Goal: Task Accomplishment & Management: Use online tool/utility

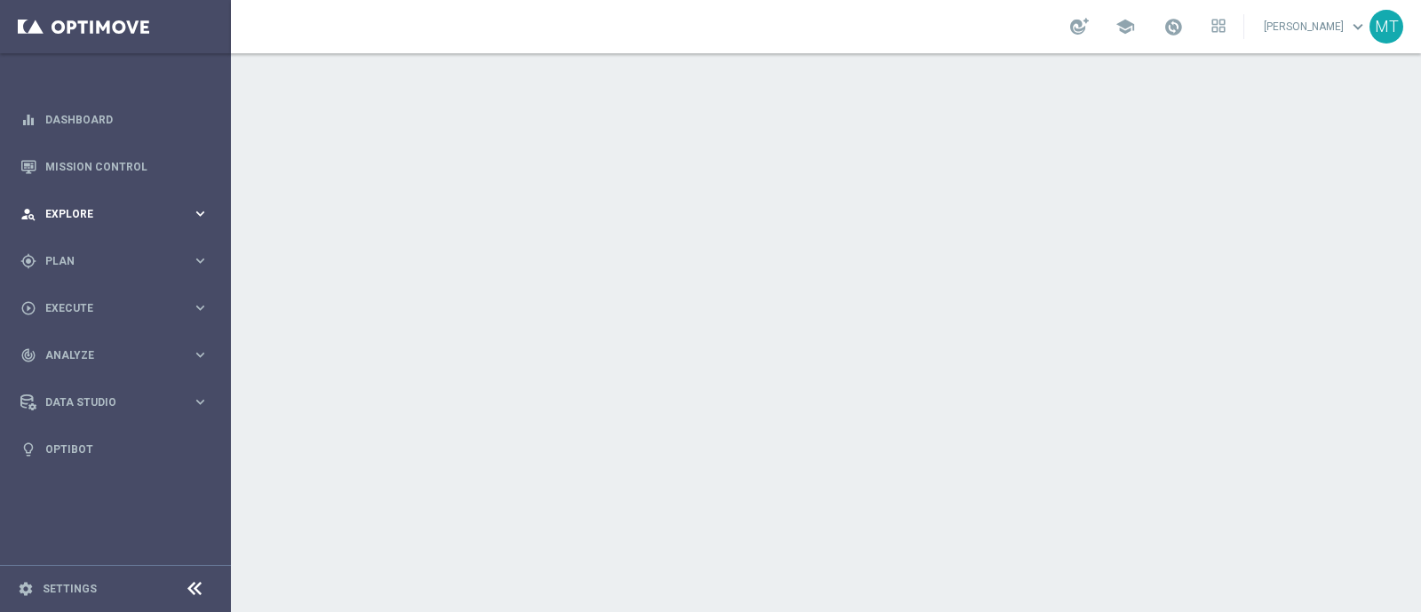
click at [112, 210] on span "Explore" at bounding box center [118, 214] width 147 height 11
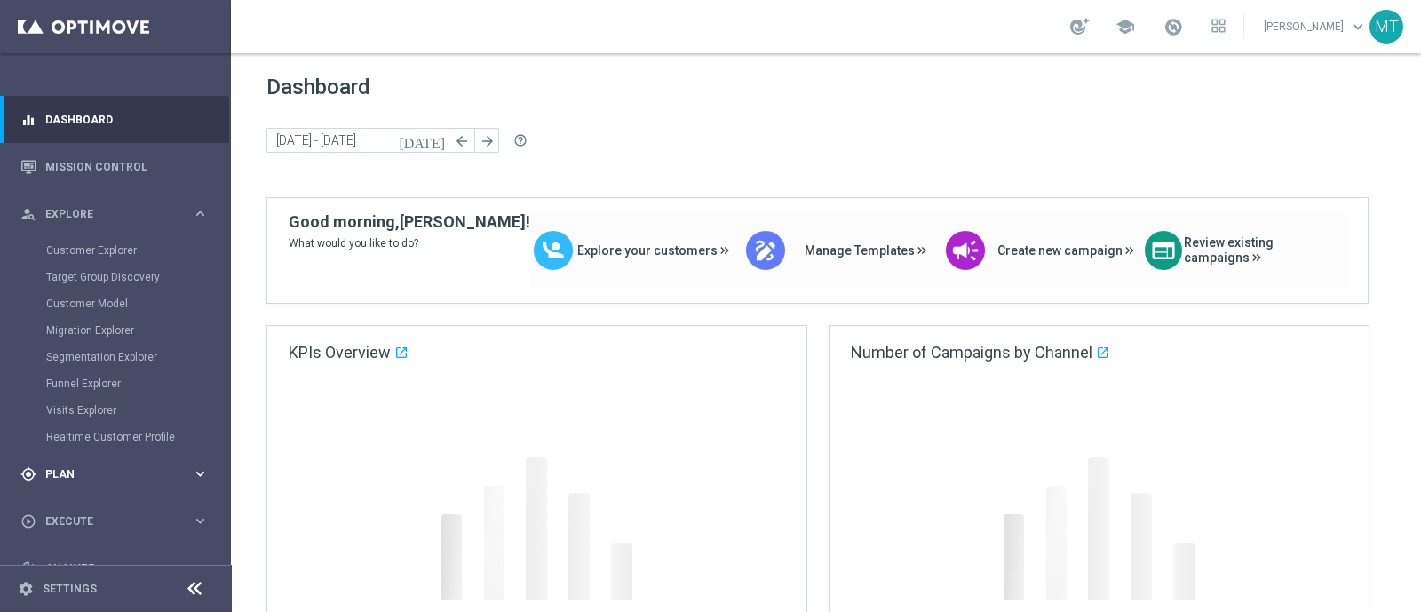
click at [84, 478] on span "Plan" at bounding box center [118, 474] width 147 height 11
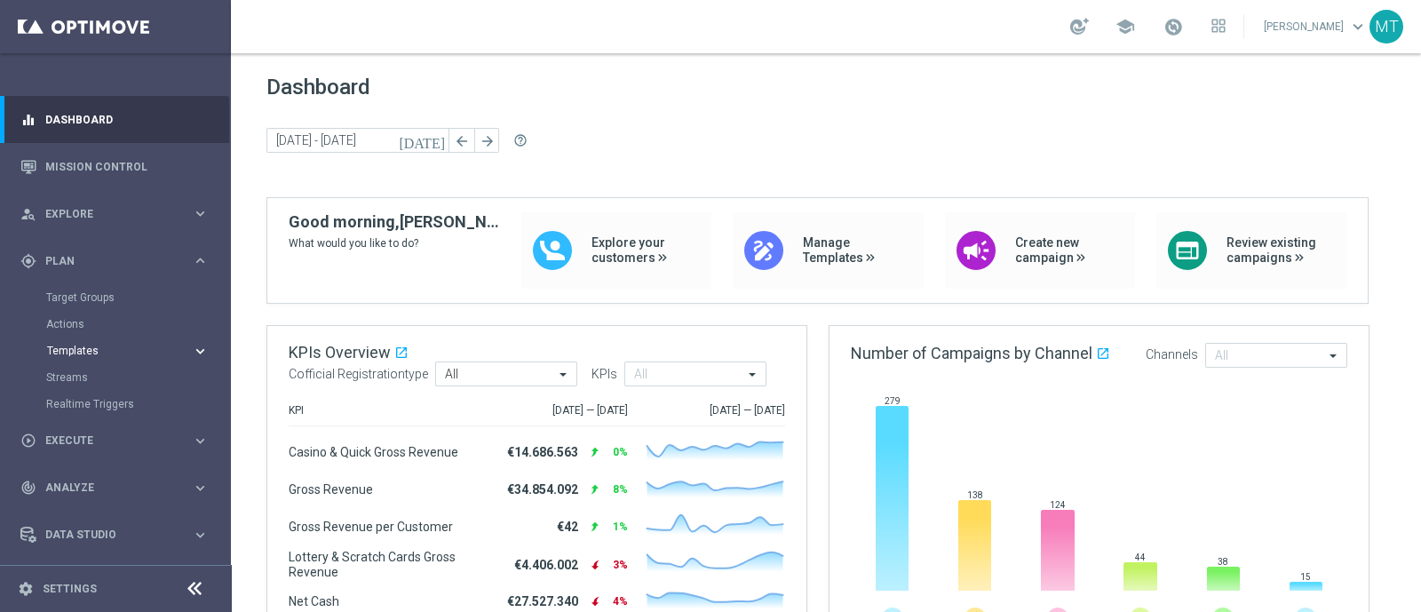
click at [87, 348] on span "Templates" at bounding box center [110, 350] width 127 height 11
click at [81, 282] on div "gps_fixed Plan keyboard_arrow_right" at bounding box center [114, 260] width 229 height 47
click at [71, 257] on span "Plan" at bounding box center [118, 261] width 147 height 11
click at [74, 297] on link "Target Groups" at bounding box center [115, 297] width 139 height 14
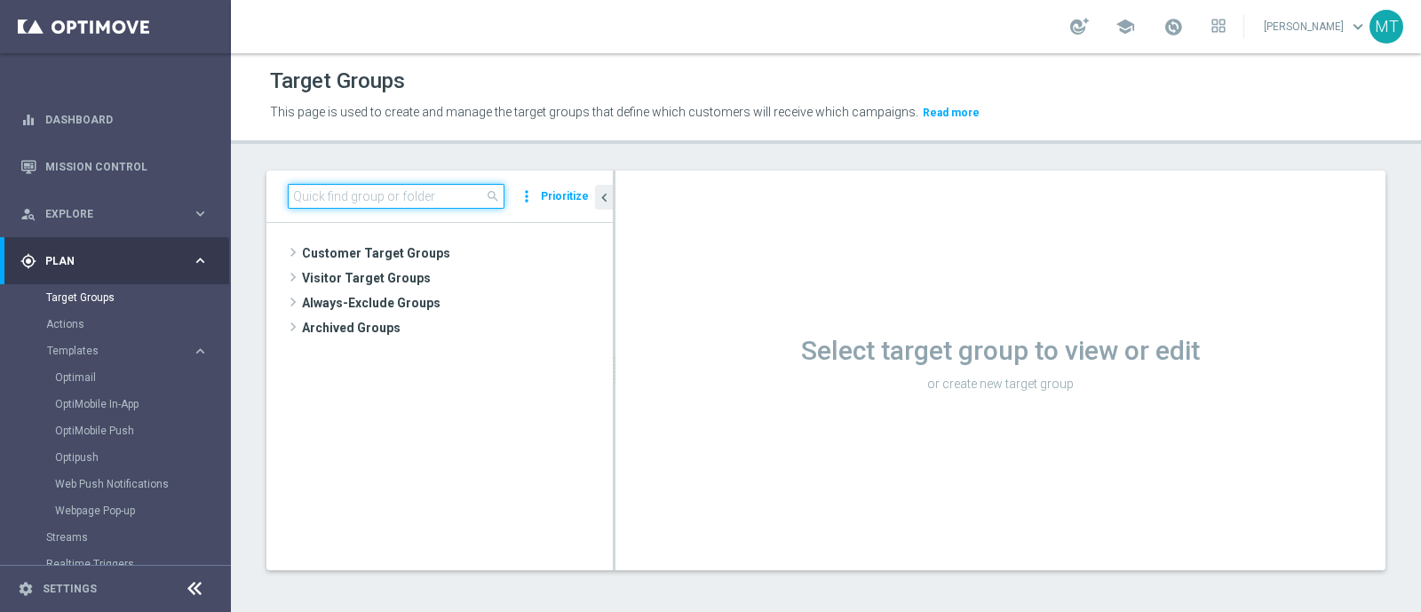
click at [337, 186] on input at bounding box center [396, 196] width 217 height 25
paste input "Talent only 1st pref betting lm ggr nb lm > 0 excl prev camp"
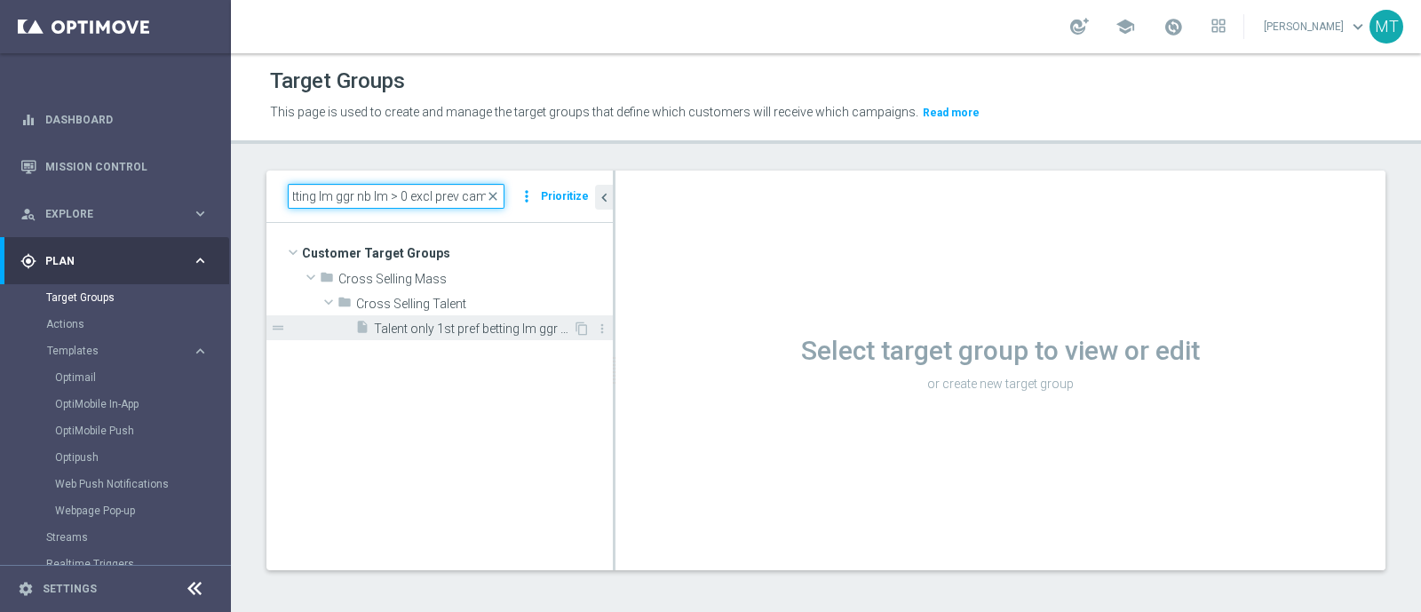
type input "Talent only 1st pref betting lm ggr nb lm > 0 excl prev camp"
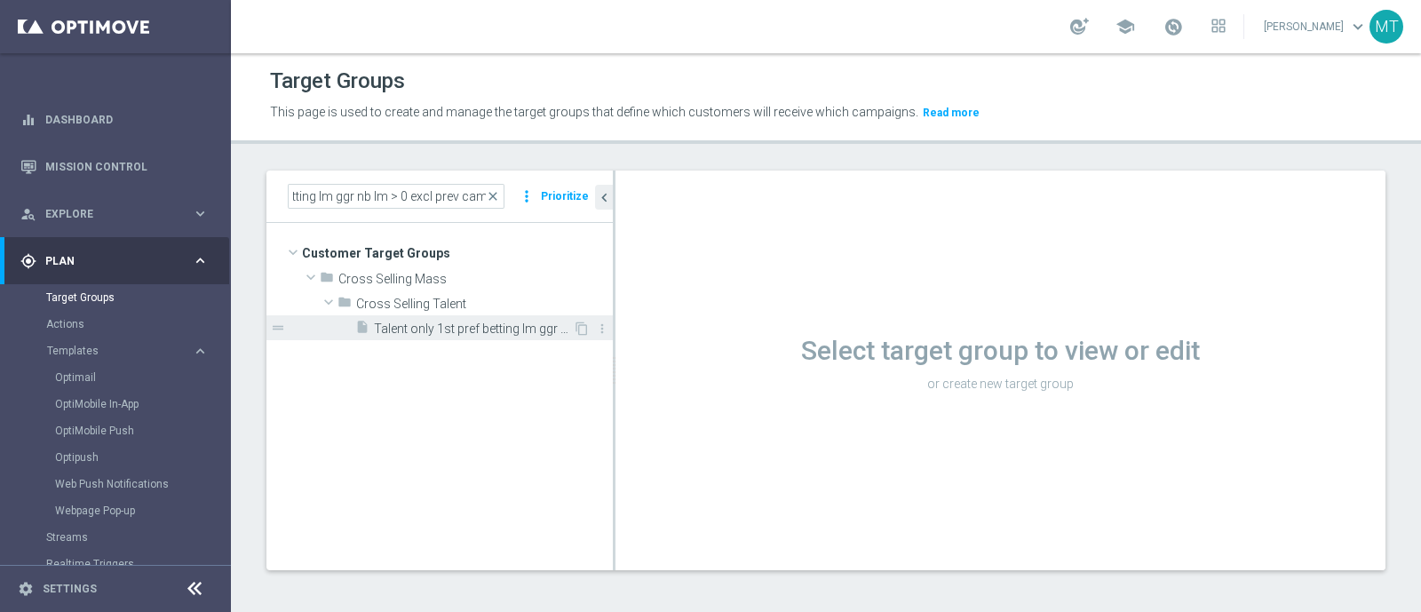
click at [469, 317] on div "insert_drive_file Talent only 1st pref betting lm ggr nb lm > 0 excl prev camp" at bounding box center [464, 327] width 218 height 25
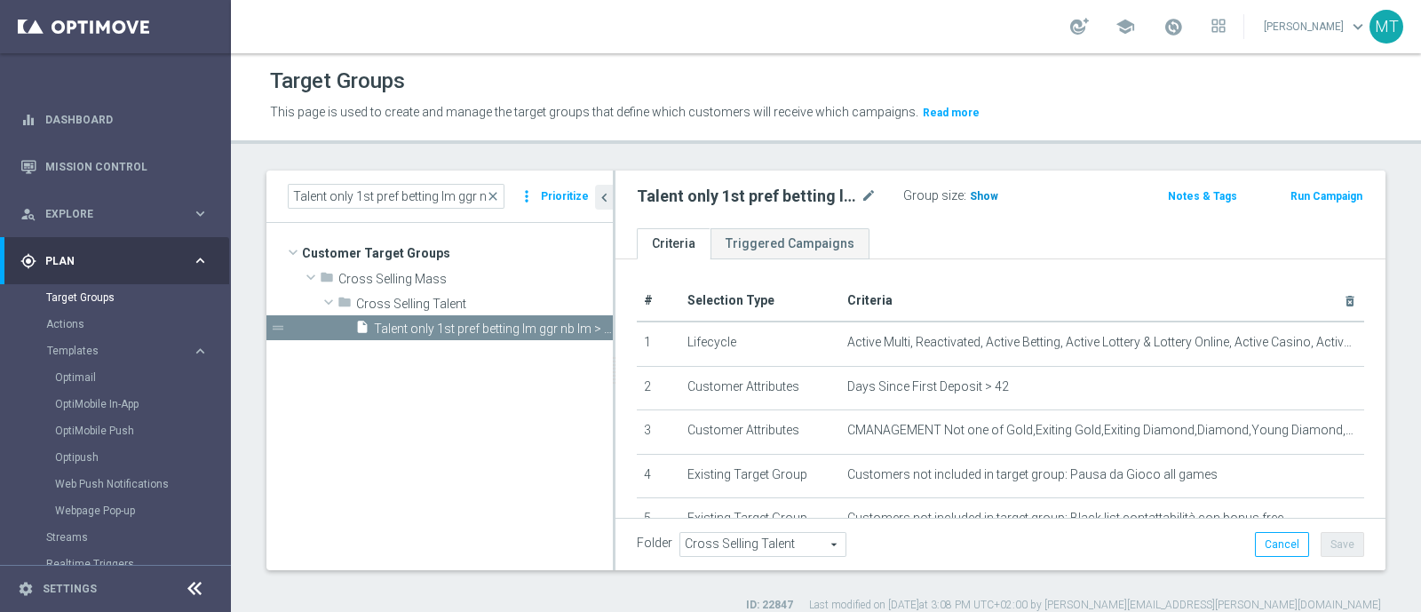
click at [983, 204] on h3 "Show" at bounding box center [984, 196] width 32 height 20
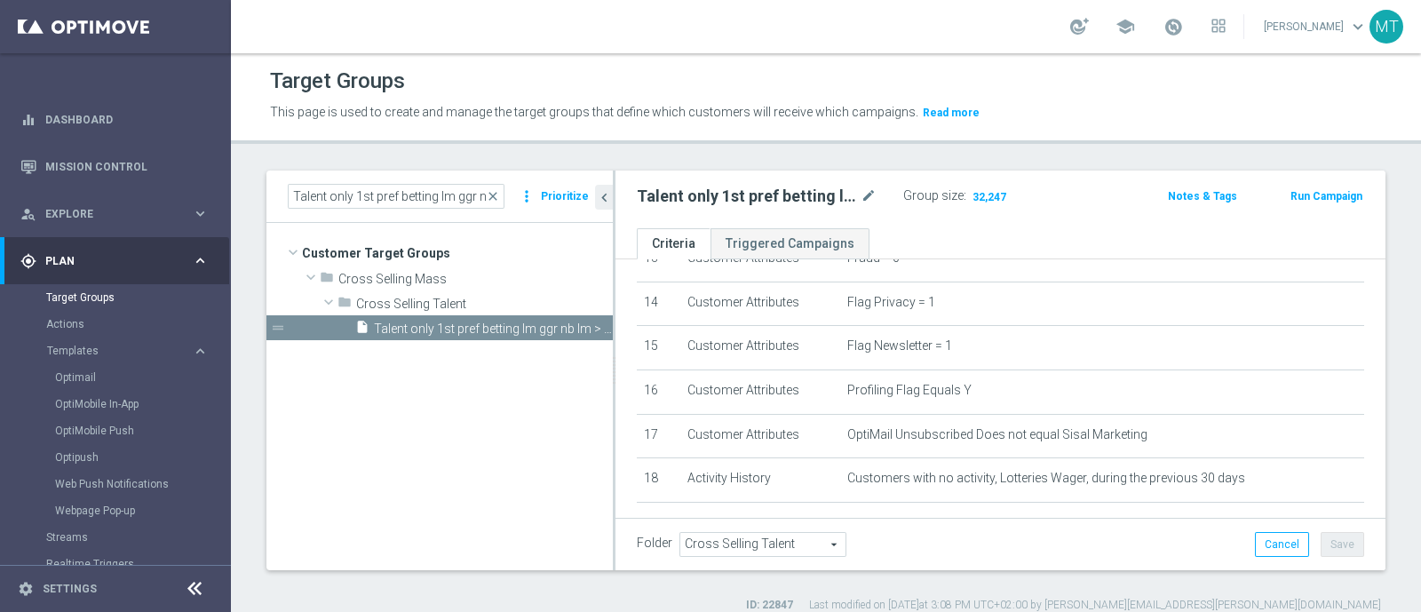
scroll to position [687, 0]
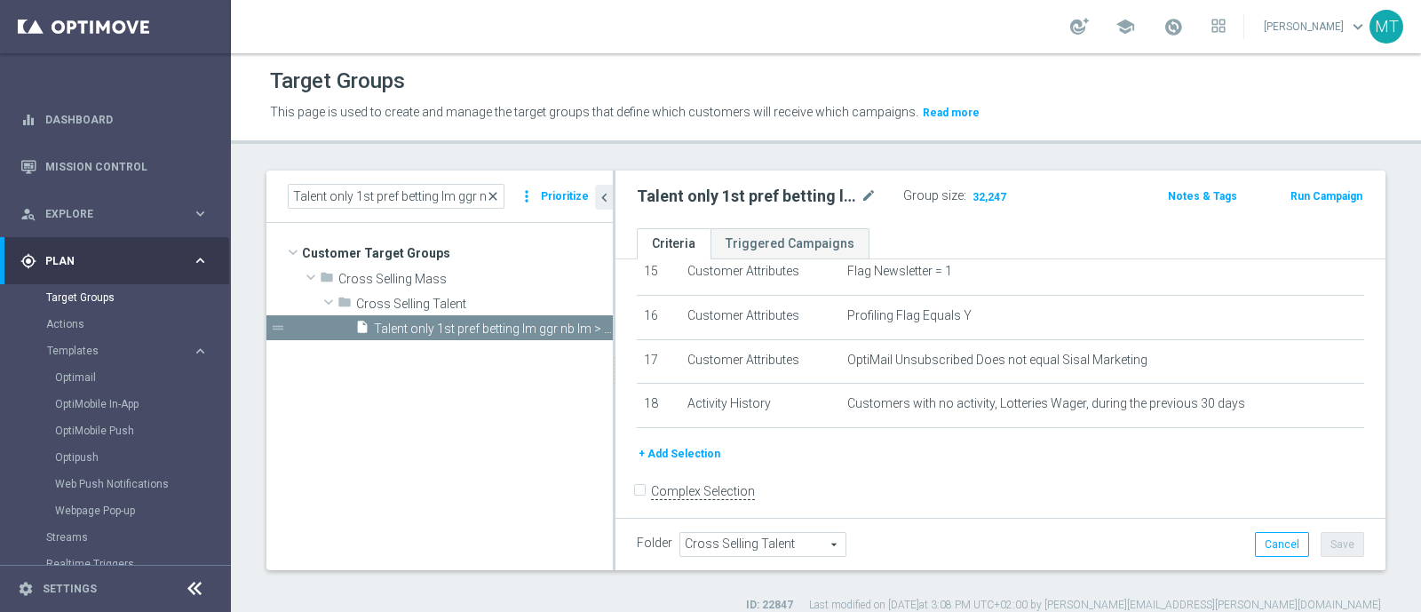
click at [500, 191] on span "close" at bounding box center [493, 196] width 14 height 14
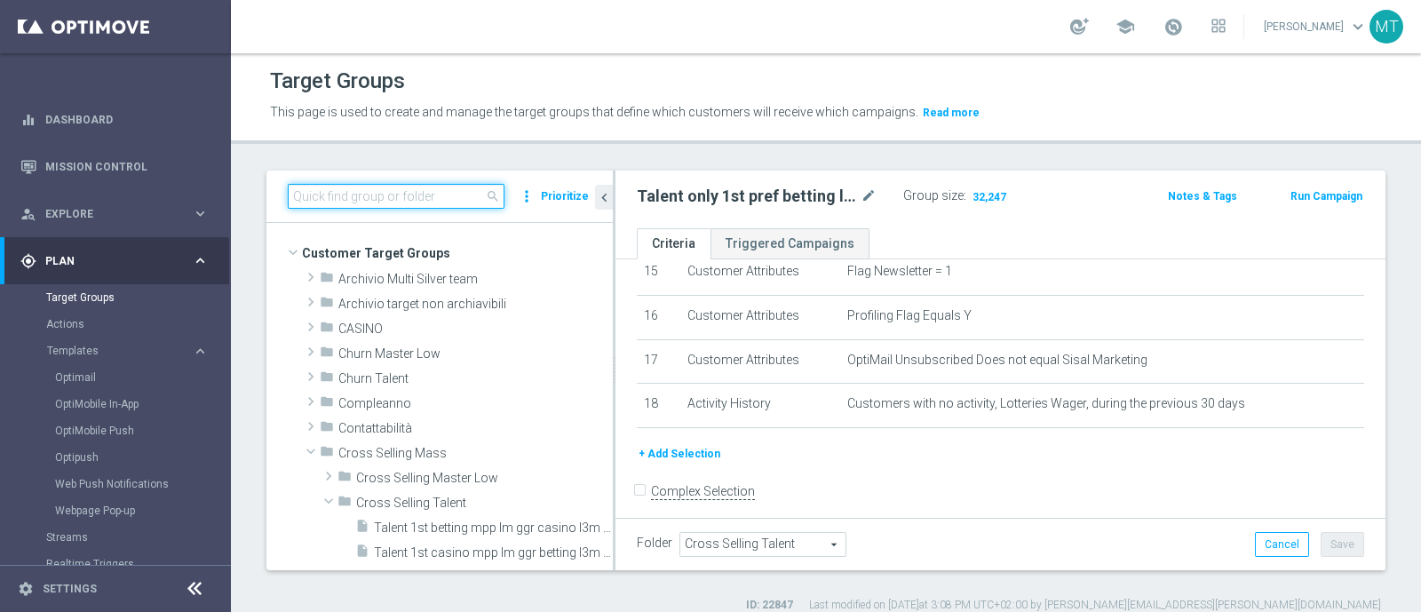
click at [449, 200] on input at bounding box center [396, 196] width 217 height 25
paste input "Talent only 1st pref lotteries & other lm ggr nb lm > 0 excl prev camp"
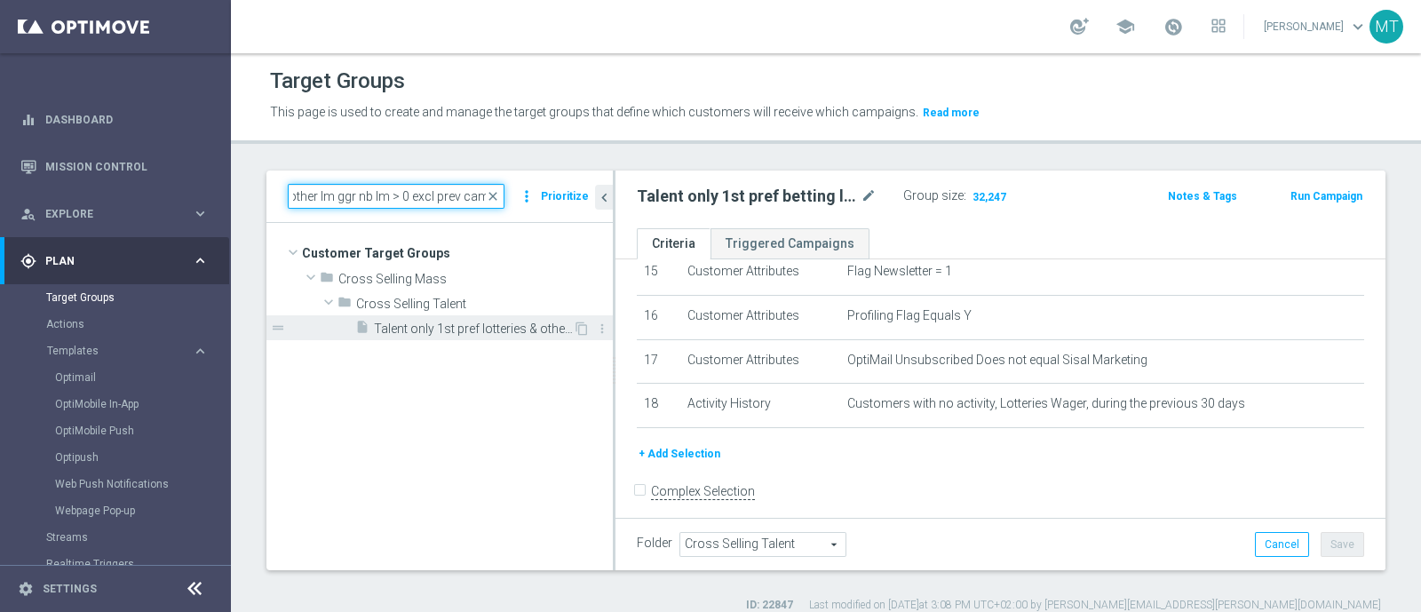
type input "Talent only 1st pref lotteries & other lm ggr nb lm > 0 excl prev camp"
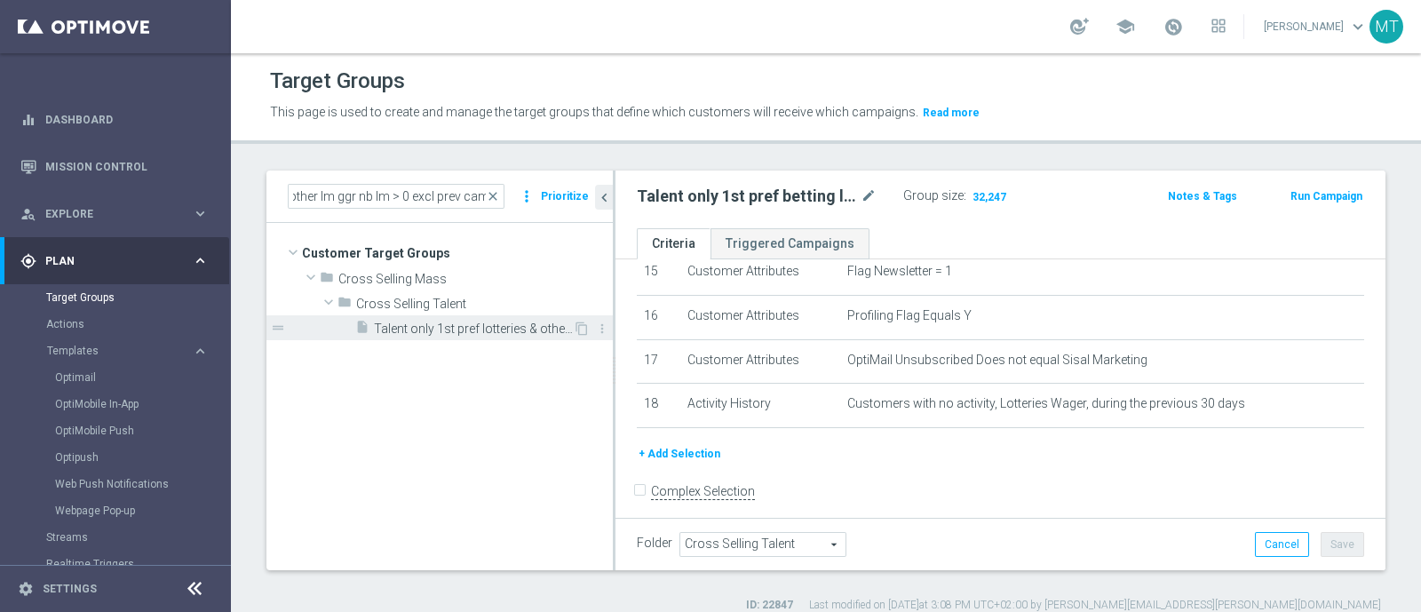
click at [493, 333] on span "Talent only 1st pref lotteries & other lm ggr nb lm > 0 excl prev camp" at bounding box center [473, 328] width 199 height 15
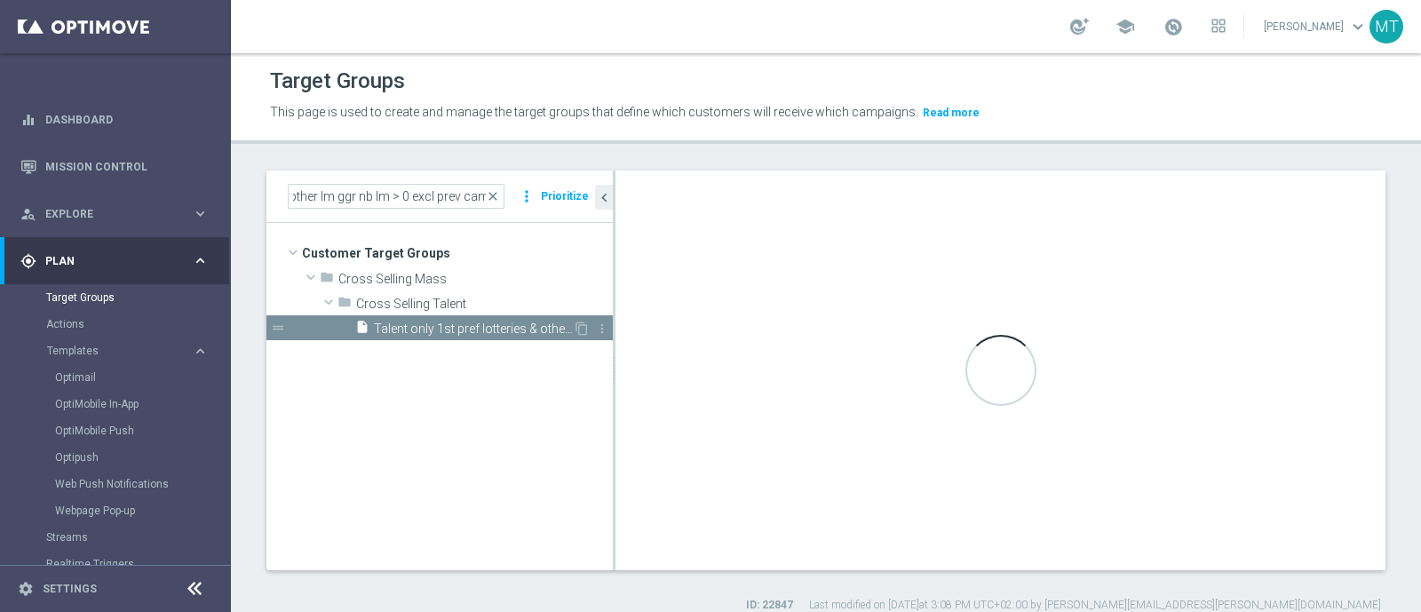
scroll to position [0, 0]
checkbox input "true"
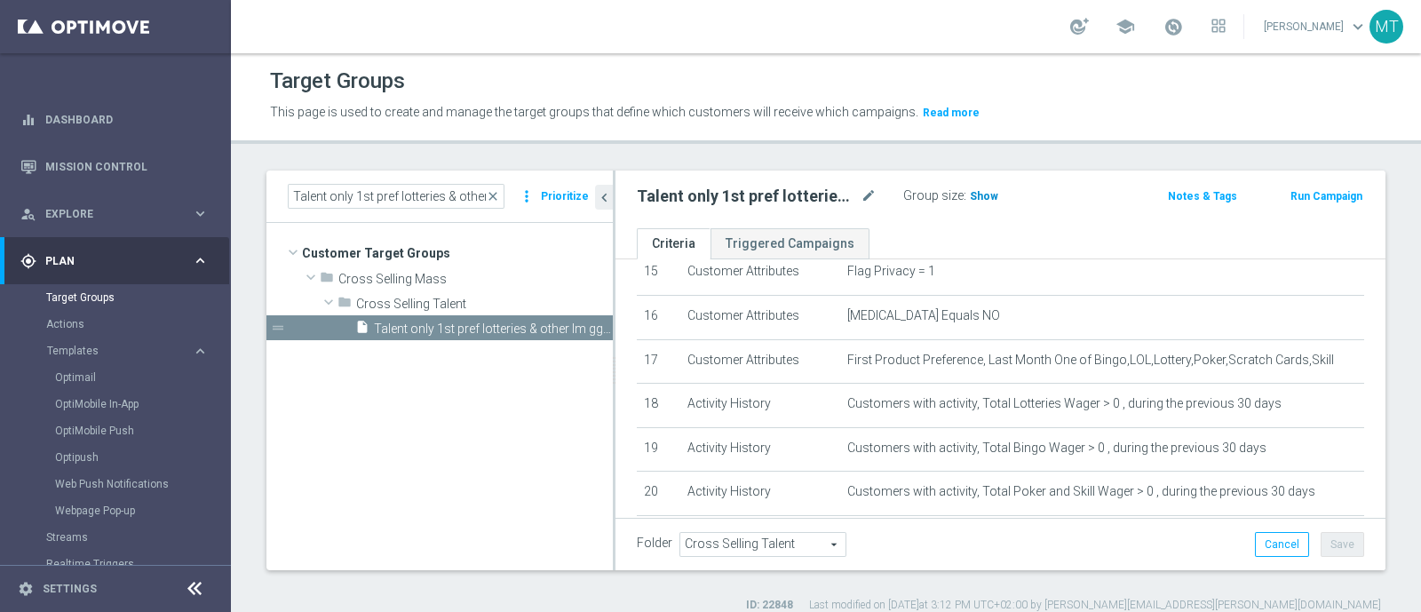
click at [972, 193] on span "Show" at bounding box center [984, 196] width 28 height 12
click at [500, 199] on span "close" at bounding box center [493, 196] width 14 height 14
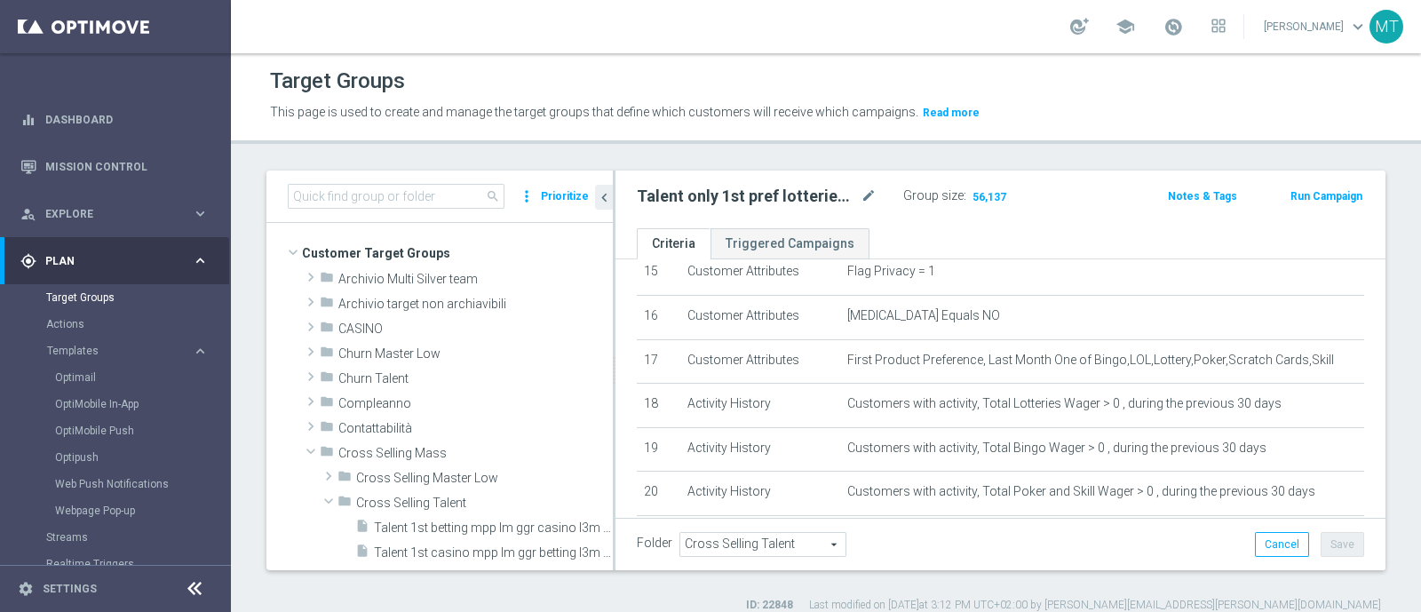
scroll to position [195, 0]
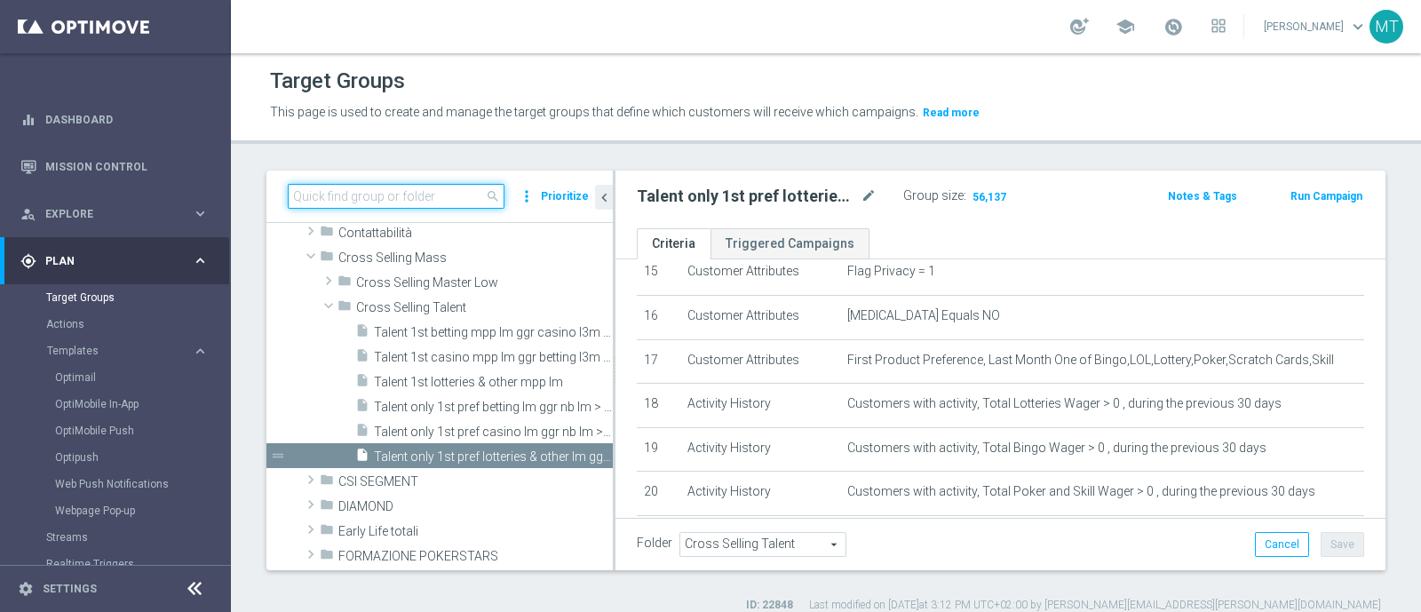
click at [453, 194] on input at bounding box center [396, 196] width 217 height 25
paste input "Talent only 1st pref casino lm ggr nb lm > 0 excl prev camp"
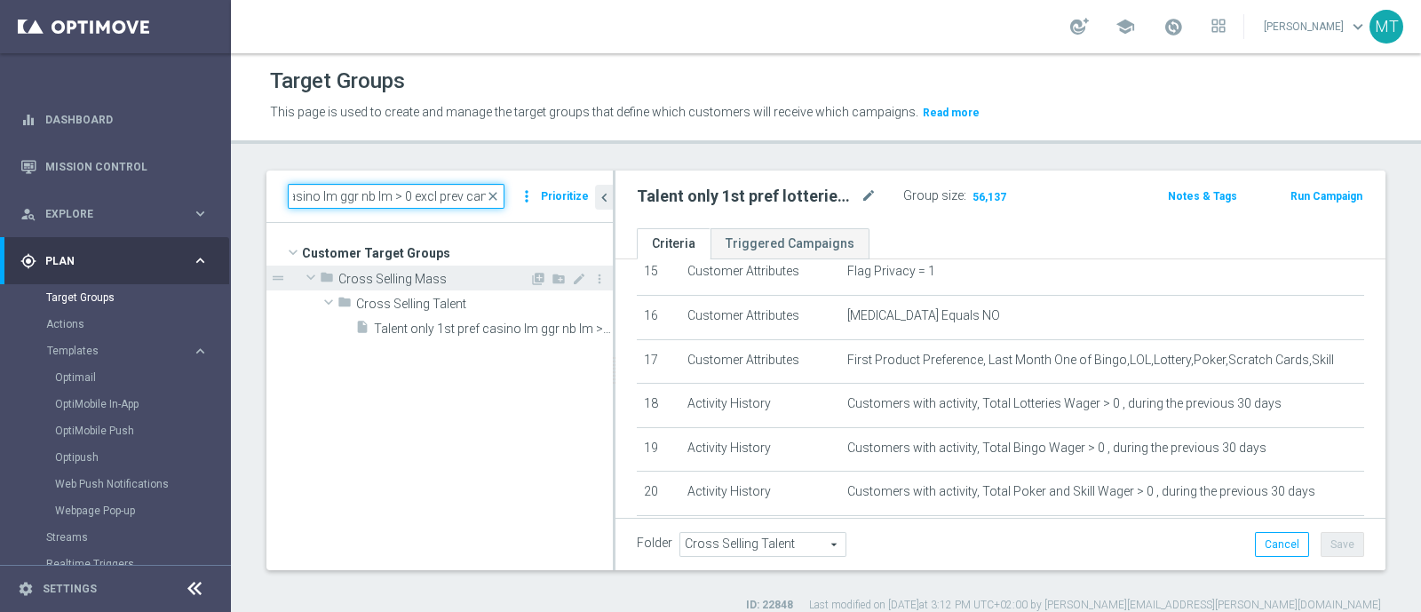
scroll to position [0, 0]
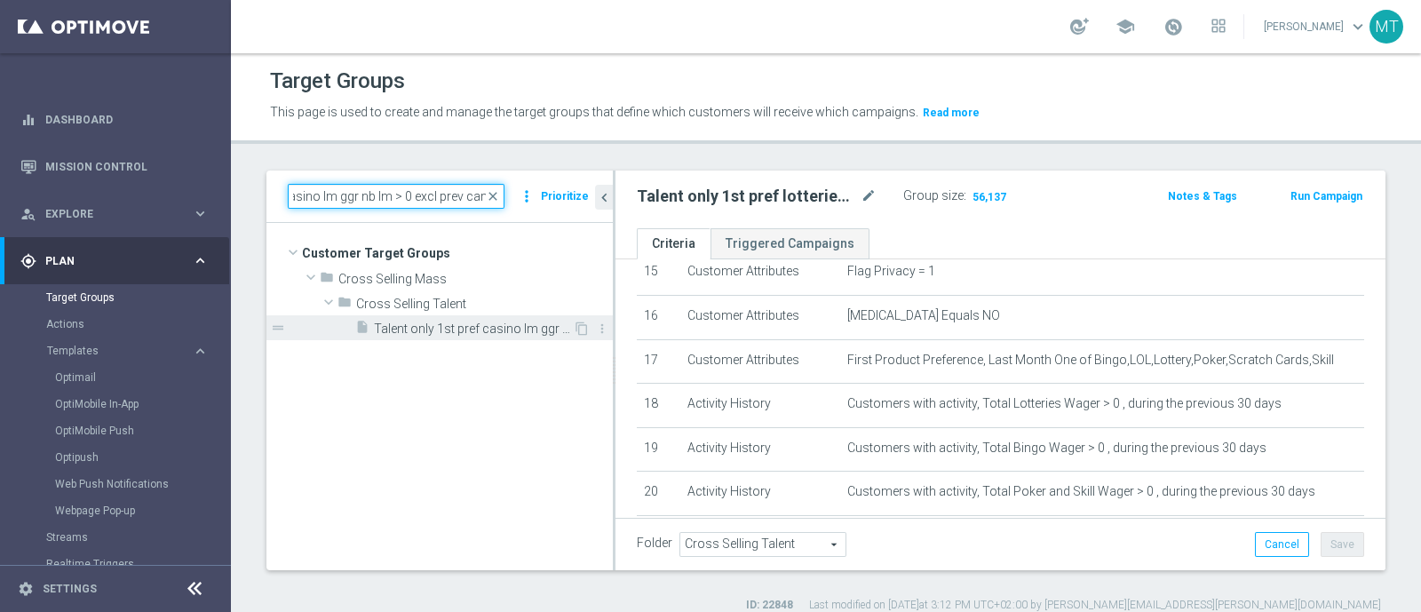
type input "Talent only 1st pref casino lm ggr nb lm > 0 excl prev camp"
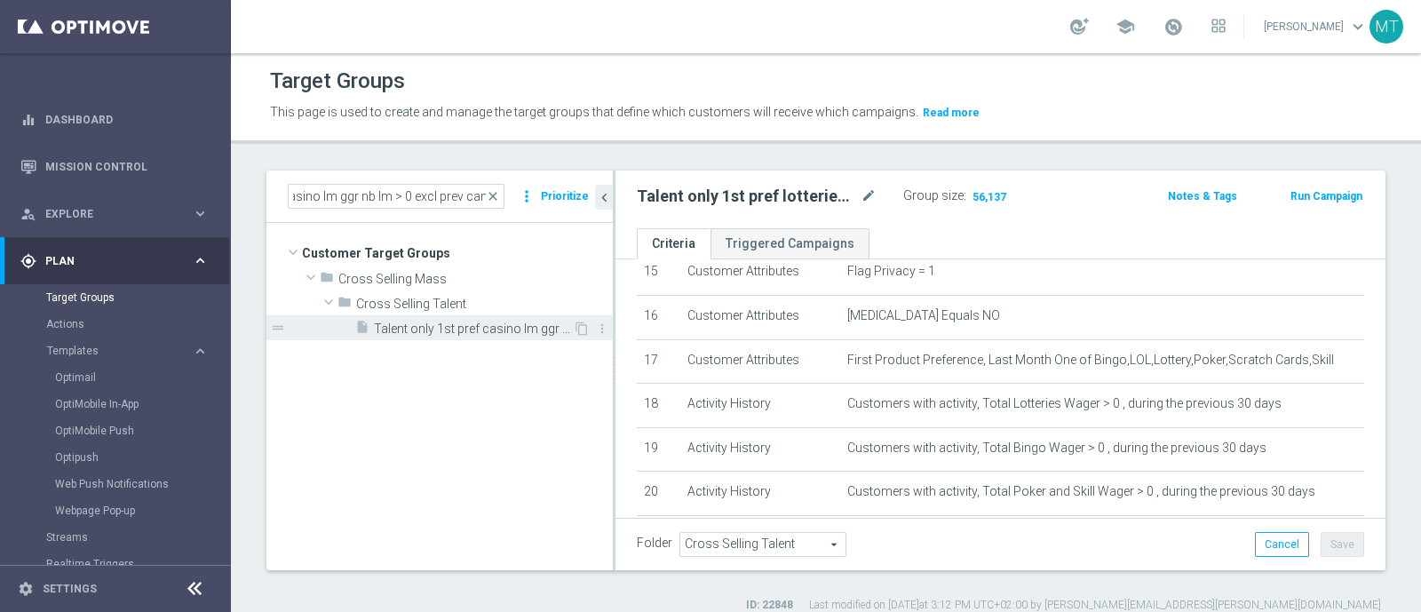
click at [457, 337] on div "insert_drive_file Talent only 1st pref casino lm ggr nb lm > 0 excl prev camp" at bounding box center [464, 327] width 218 height 25
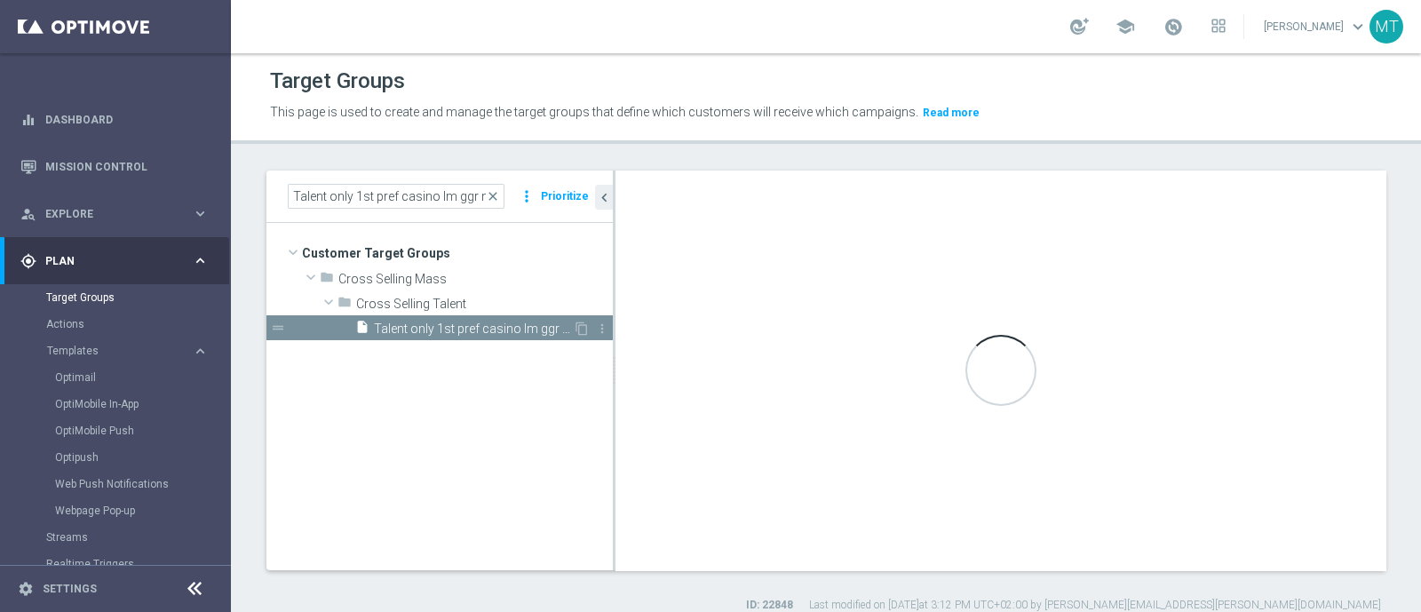
checkbox input "false"
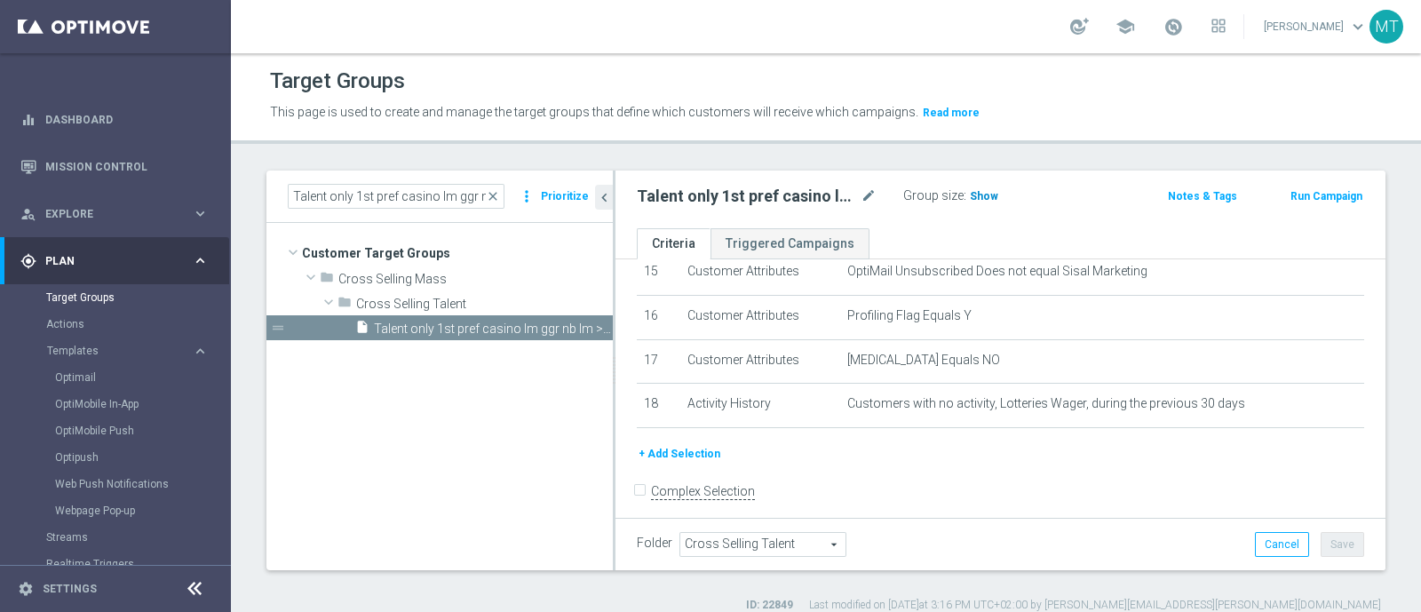
click at [972, 197] on span "Show" at bounding box center [984, 196] width 28 height 12
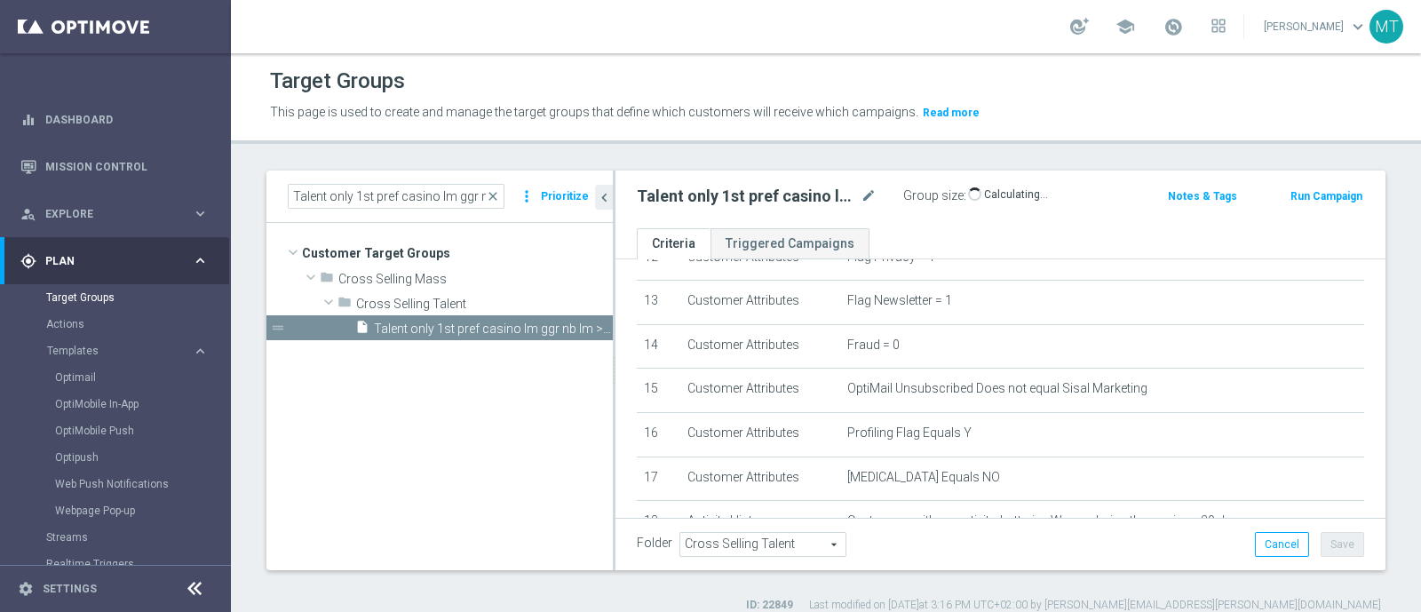
scroll to position [569, 0]
